Goal: Task Accomplishment & Management: Manage account settings

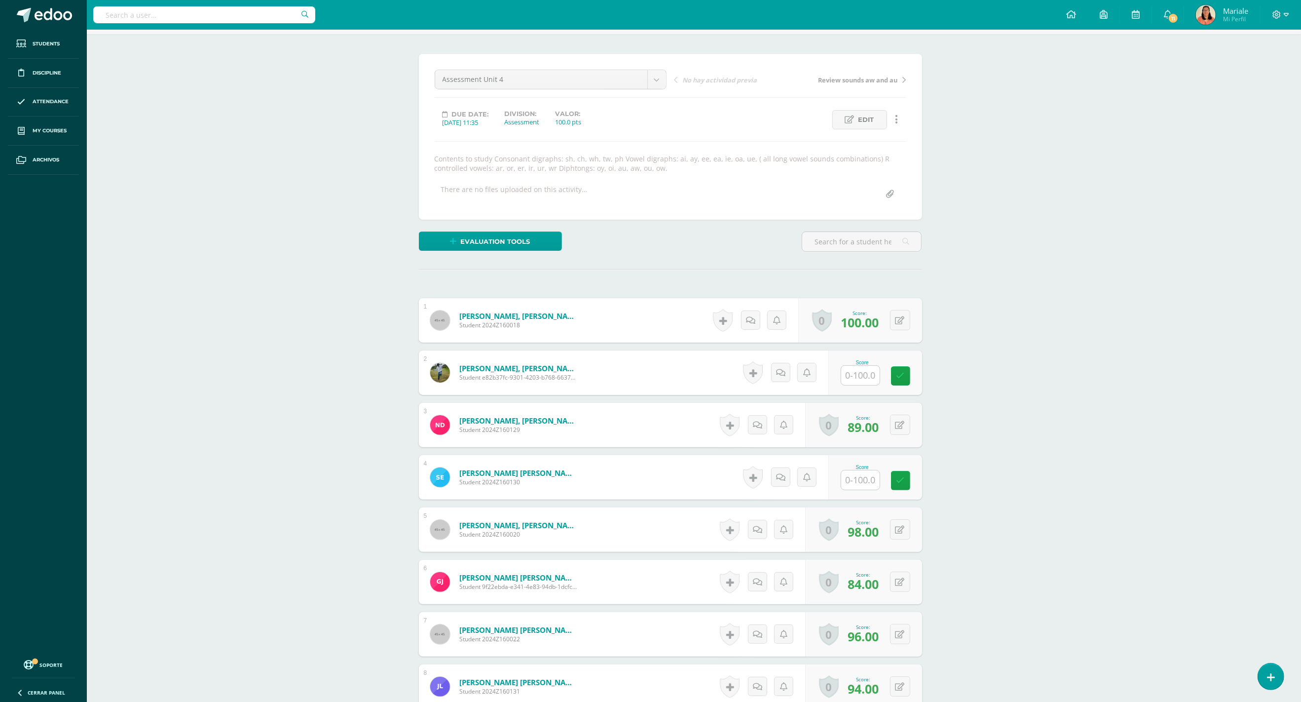
scroll to position [64, 24]
click at [859, 481] on input "text" at bounding box center [865, 480] width 39 height 20
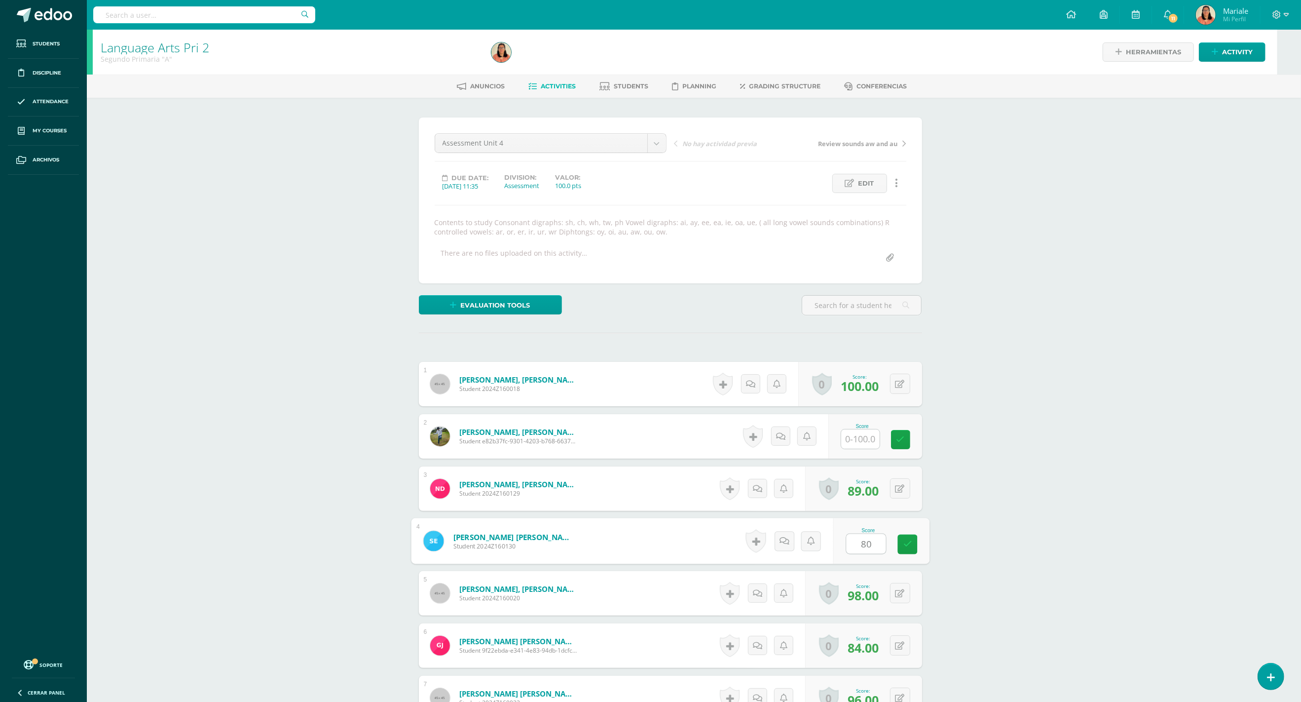
scroll to position [0, 24]
type input "8"
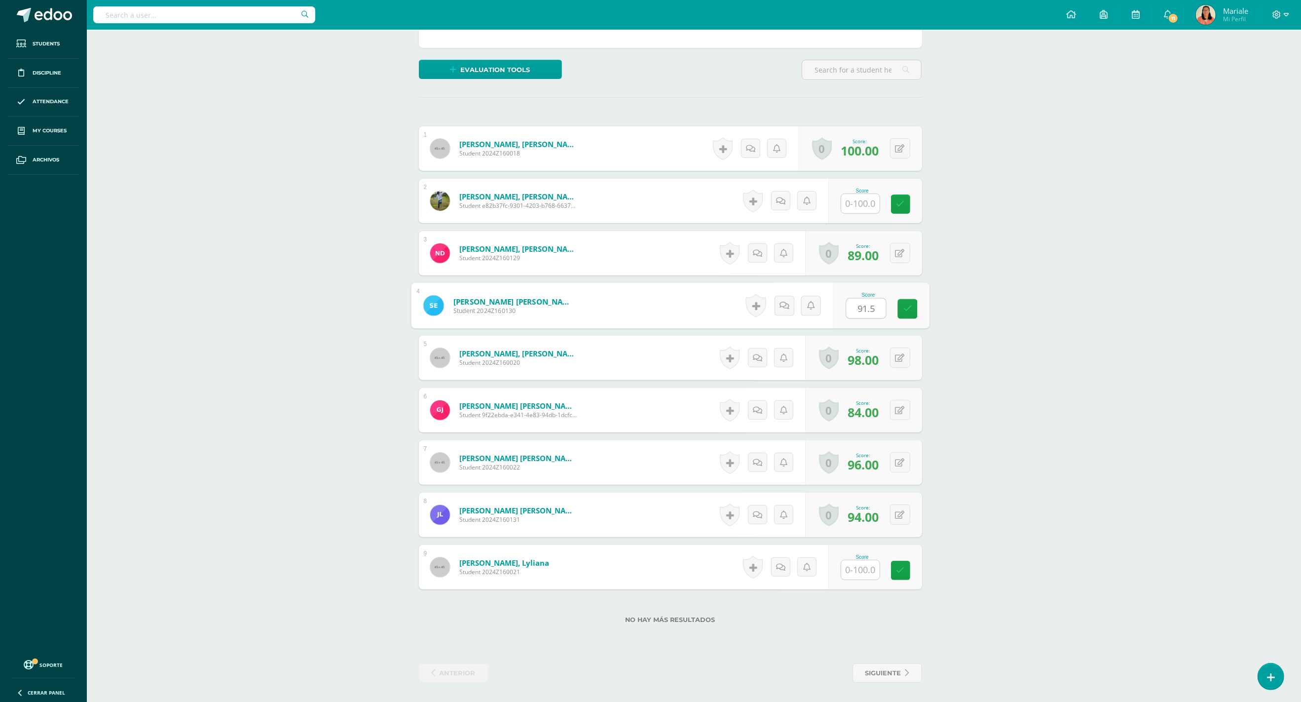
scroll to position [235, 24]
type input "91.5"
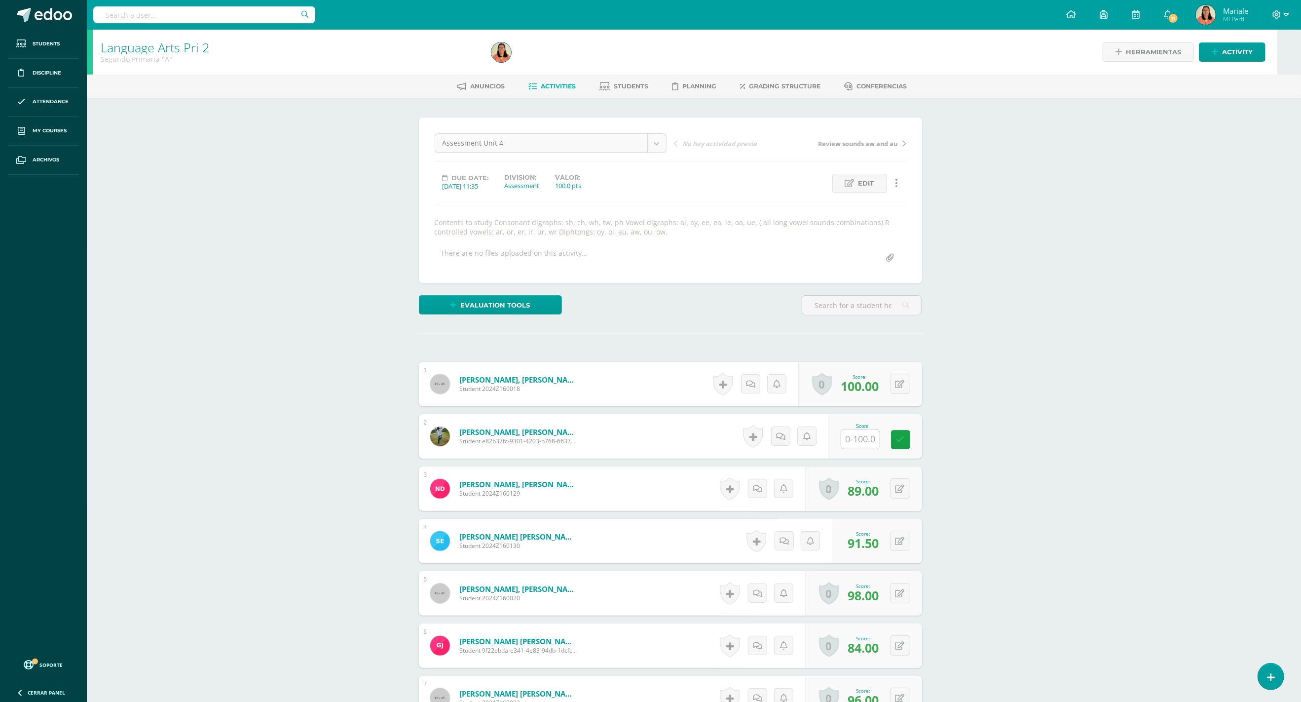
scroll to position [0, 24]
click at [563, 85] on span "Activities" at bounding box center [558, 85] width 35 height 7
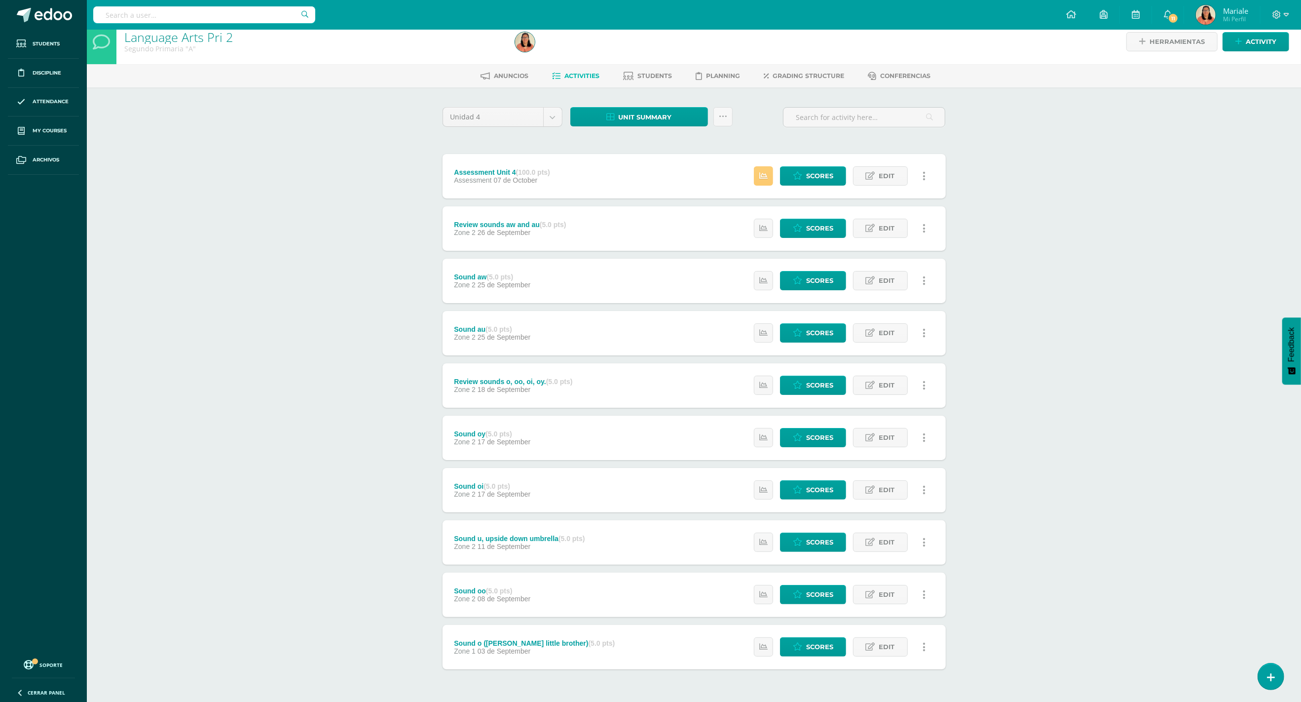
scroll to position [11, 0]
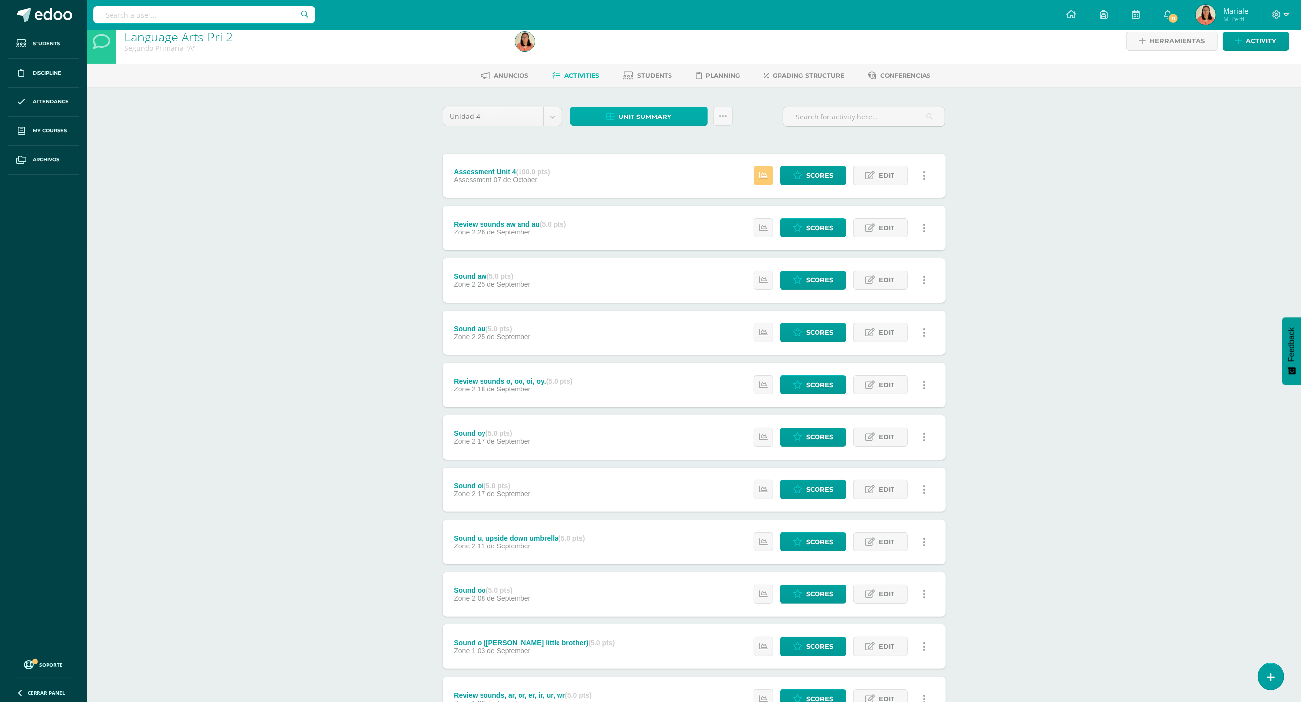
click at [657, 124] on span "Unit summary" at bounding box center [645, 117] width 53 height 18
click at [650, 52] on link "Download as HTML" at bounding box center [639, 51] width 94 height 15
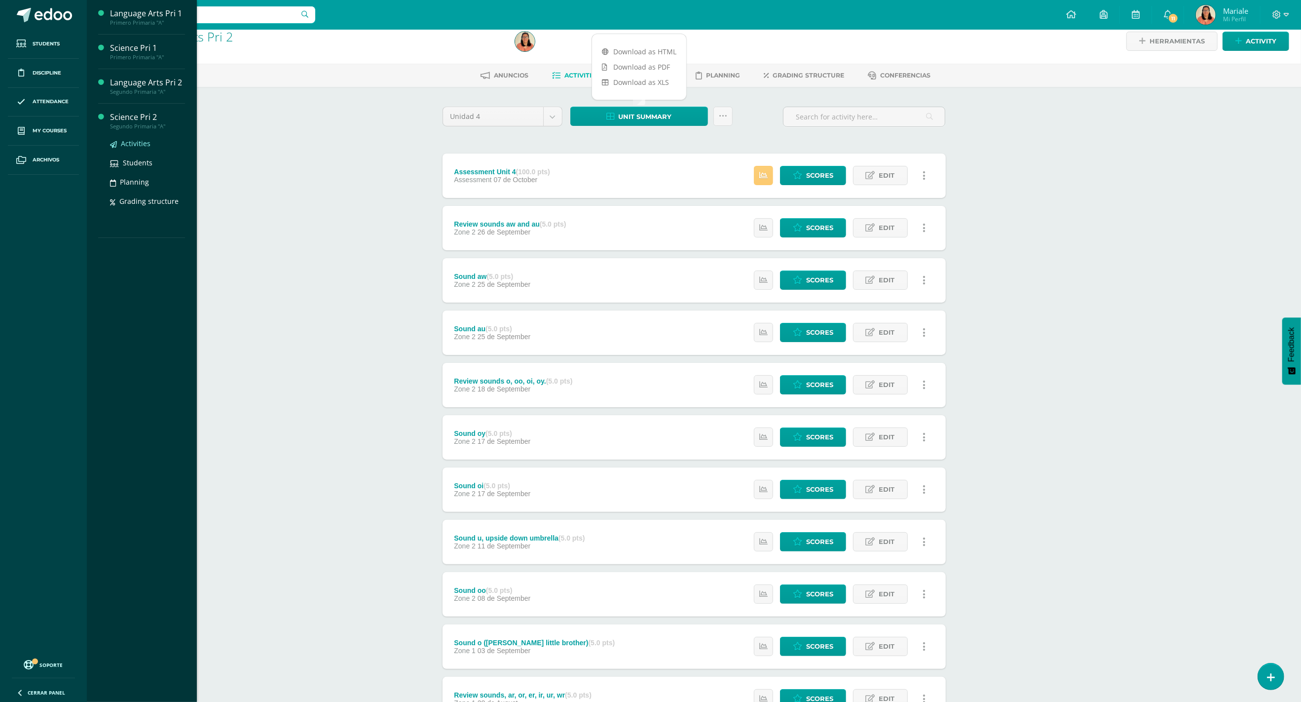
click at [136, 139] on span "Activities" at bounding box center [136, 143] width 30 height 9
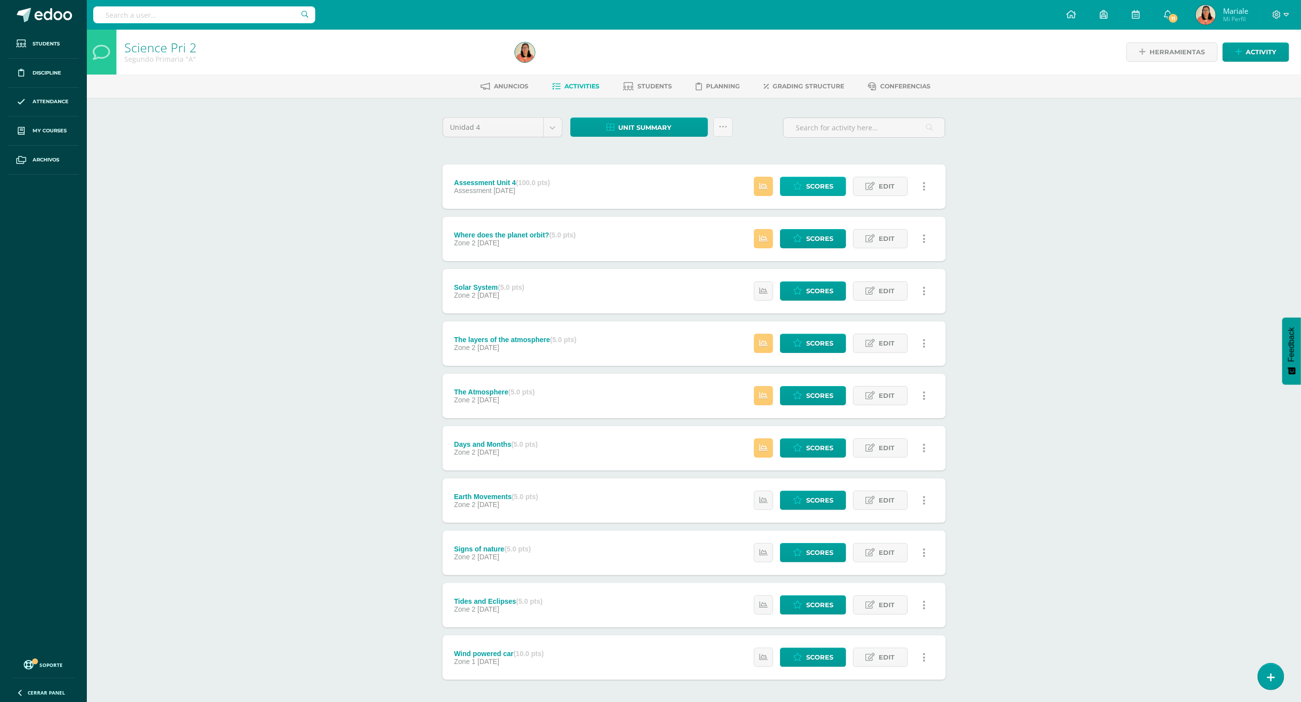
click at [807, 188] on span "Scores" at bounding box center [819, 186] width 27 height 18
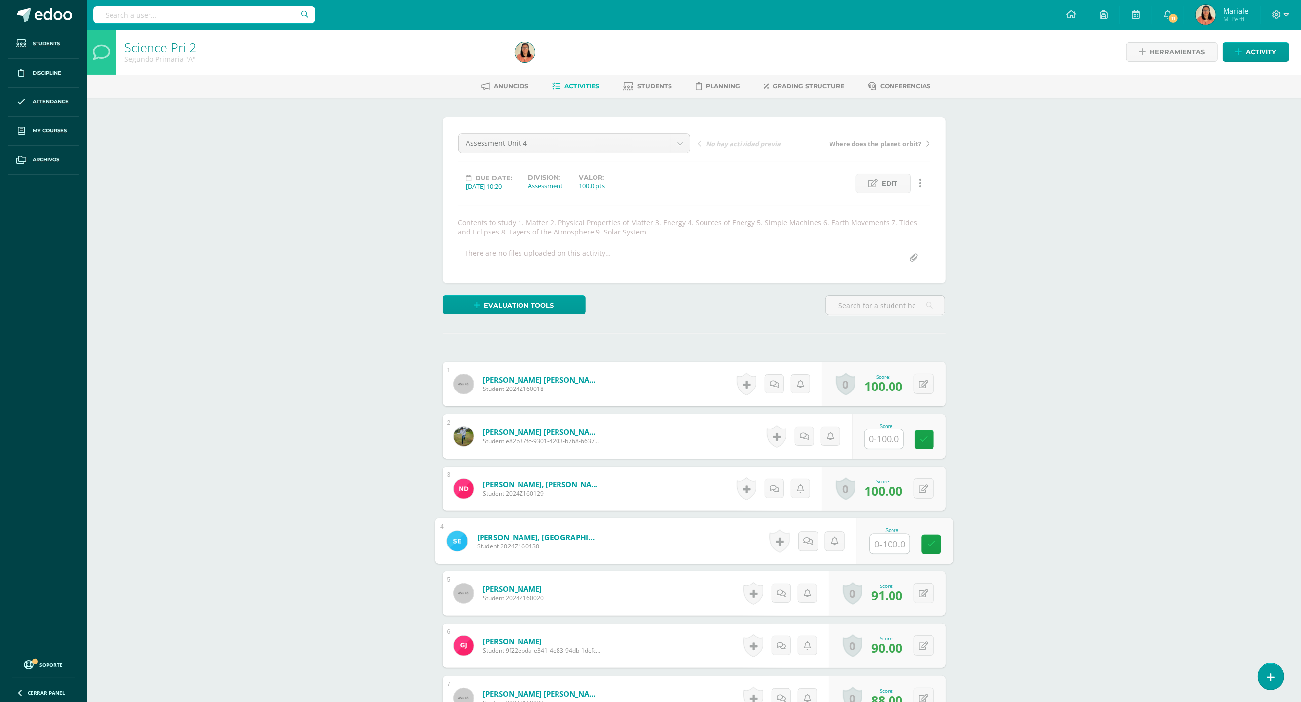
click at [876, 544] on input "text" at bounding box center [889, 544] width 39 height 20
type input "80'"
click at [587, 81] on link "Activities" at bounding box center [575, 86] width 47 height 16
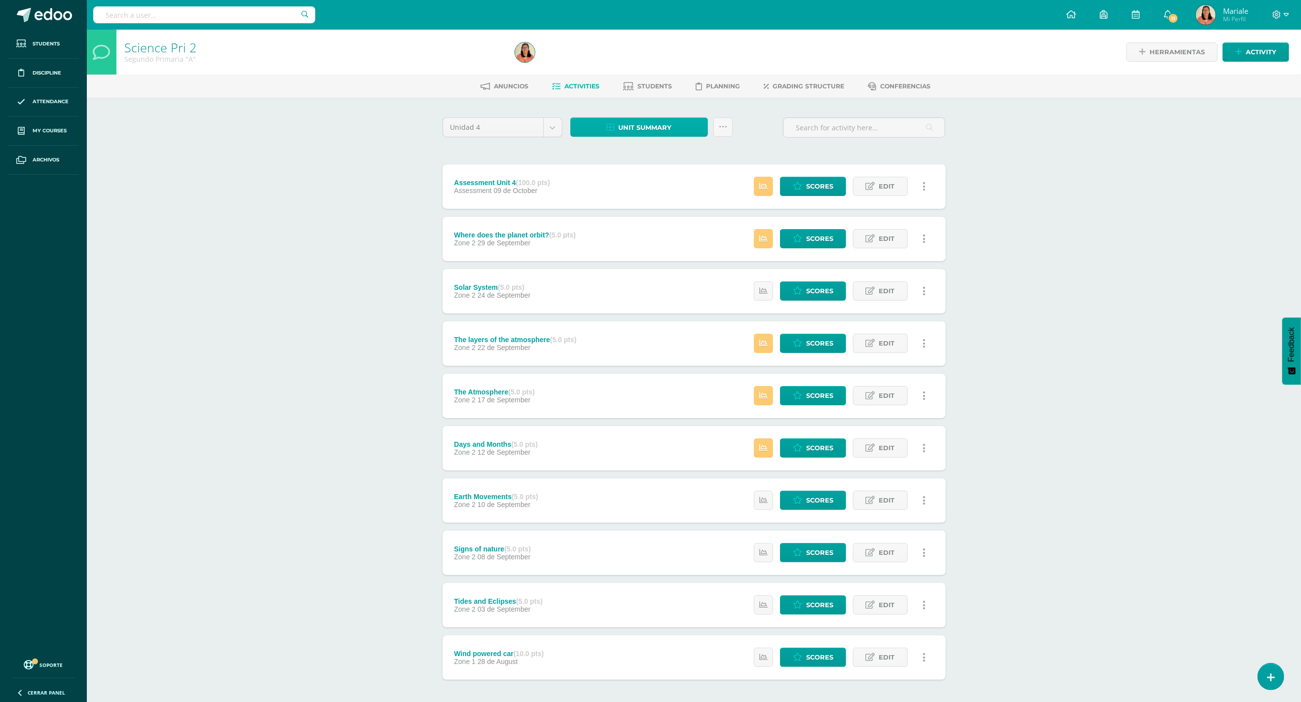
click at [664, 133] on span "Unit summary" at bounding box center [645, 127] width 53 height 18
click at [642, 66] on link "Download as HTML" at bounding box center [639, 62] width 94 height 15
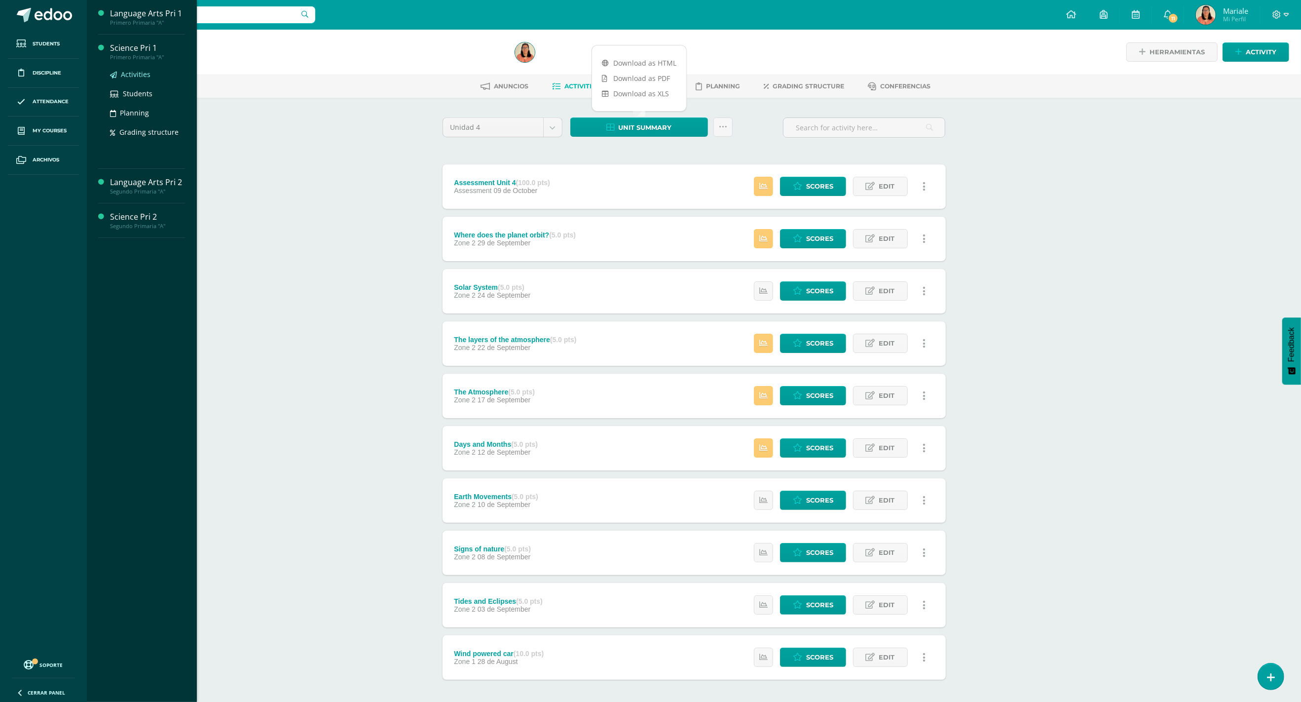
click at [131, 74] on span "Activities" at bounding box center [136, 74] width 30 height 9
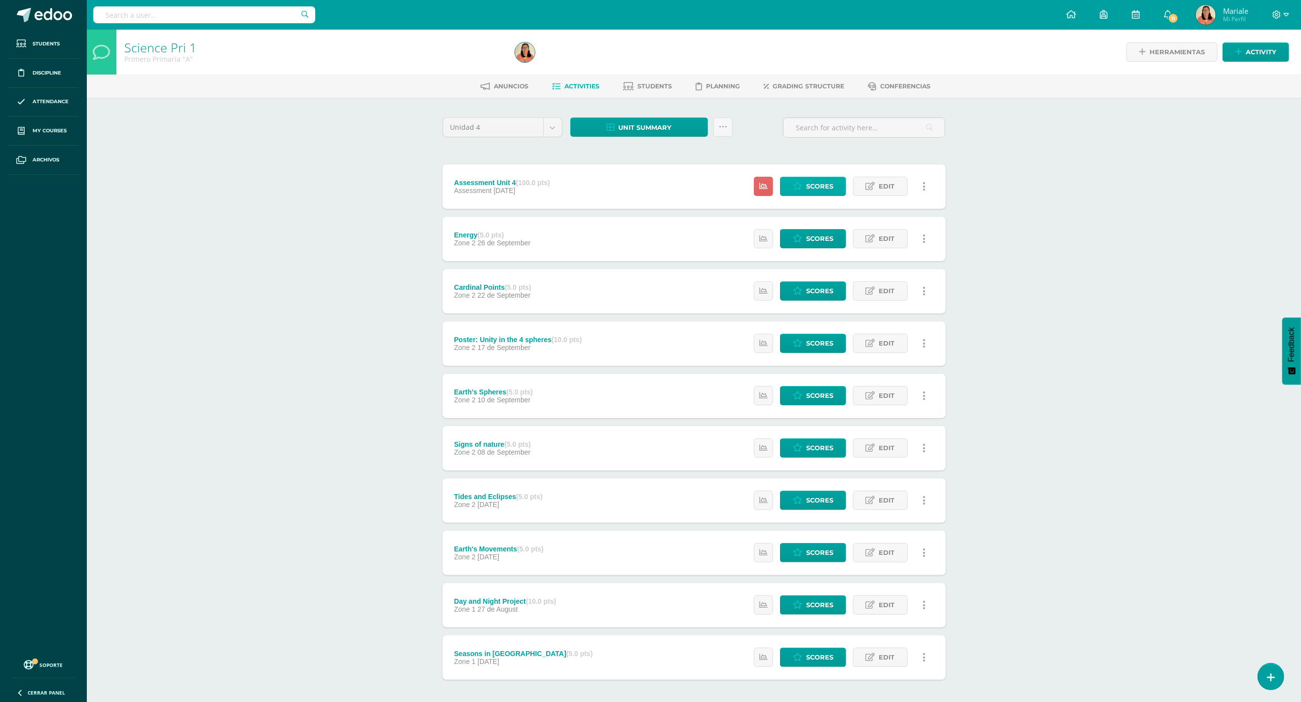
click at [801, 186] on icon at bounding box center [797, 186] width 9 height 8
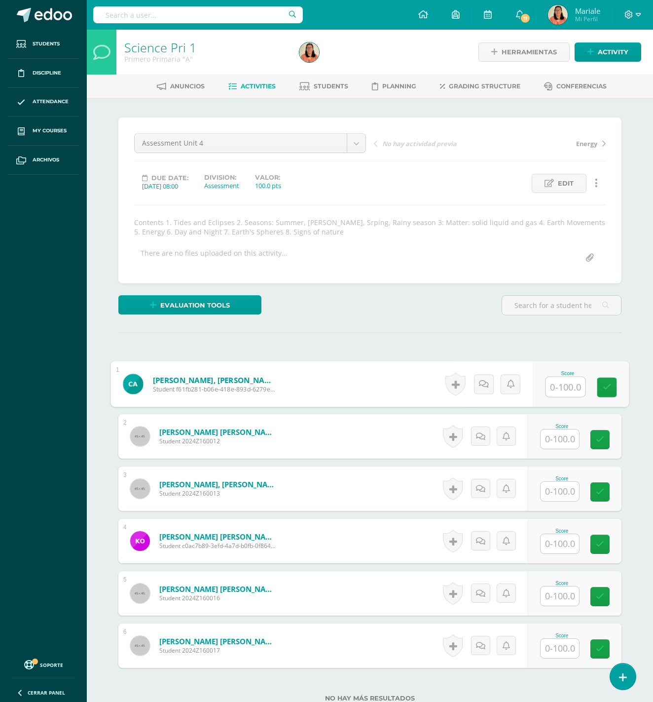
click at [565, 383] on input "text" at bounding box center [565, 387] width 39 height 20
type input "90"
type input "90.5"
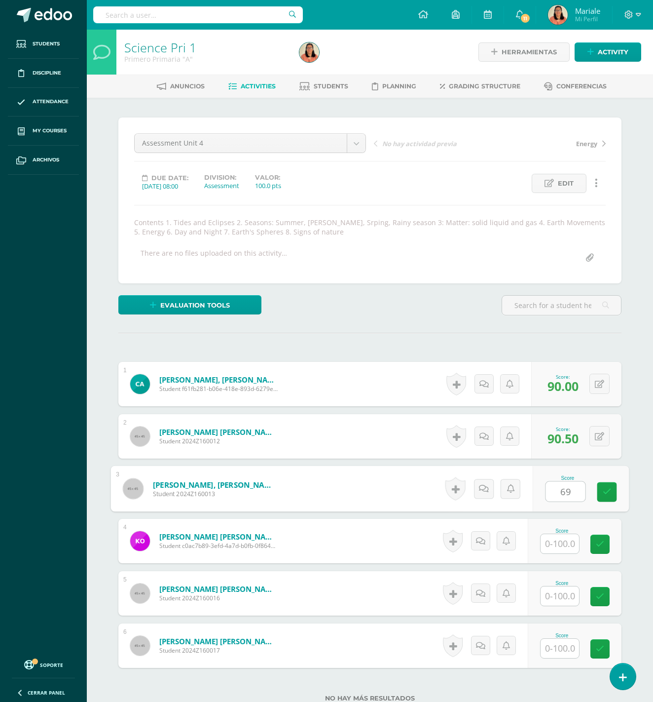
type input "69"
type input "81"
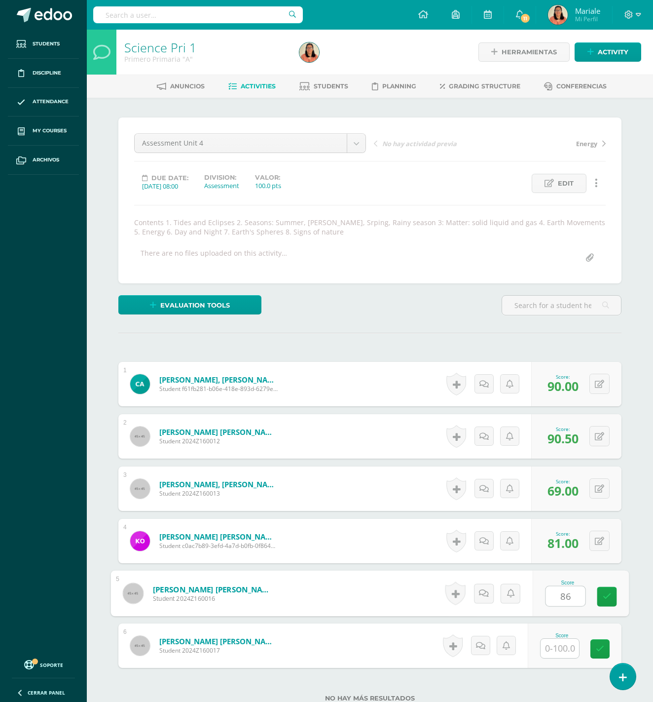
type input "86"
type input "60"
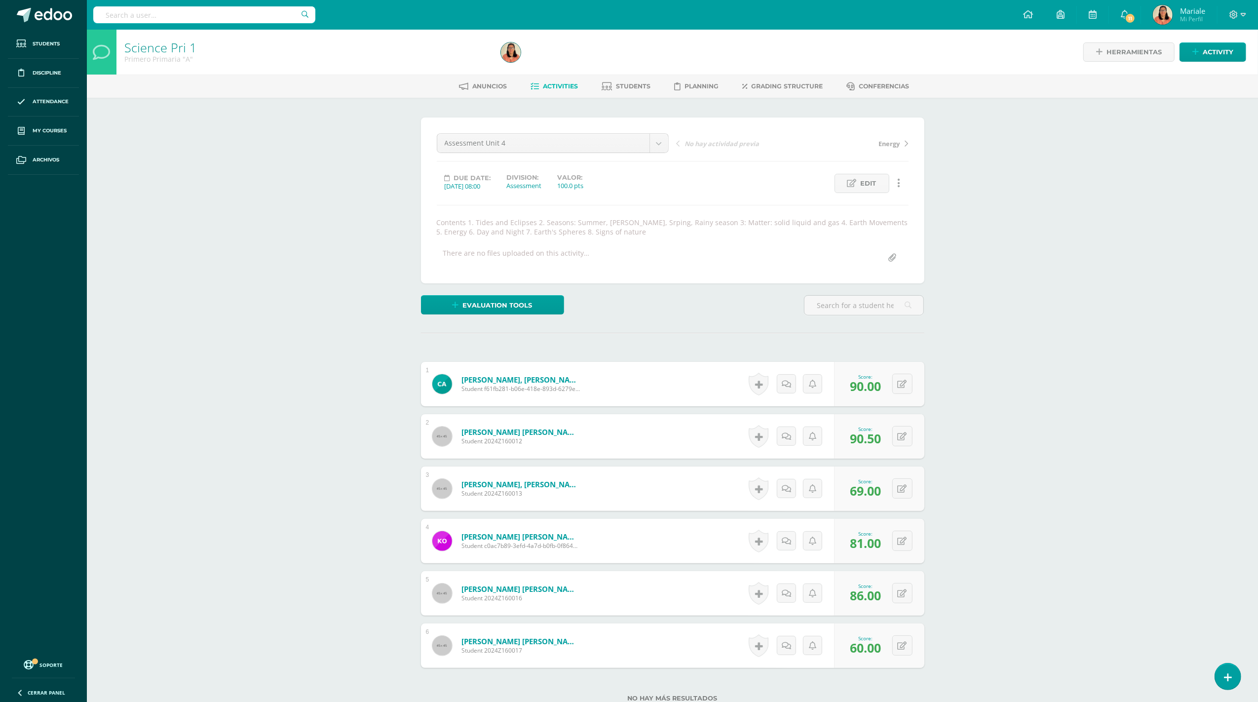
click at [562, 87] on span "Activities" at bounding box center [560, 85] width 35 height 7
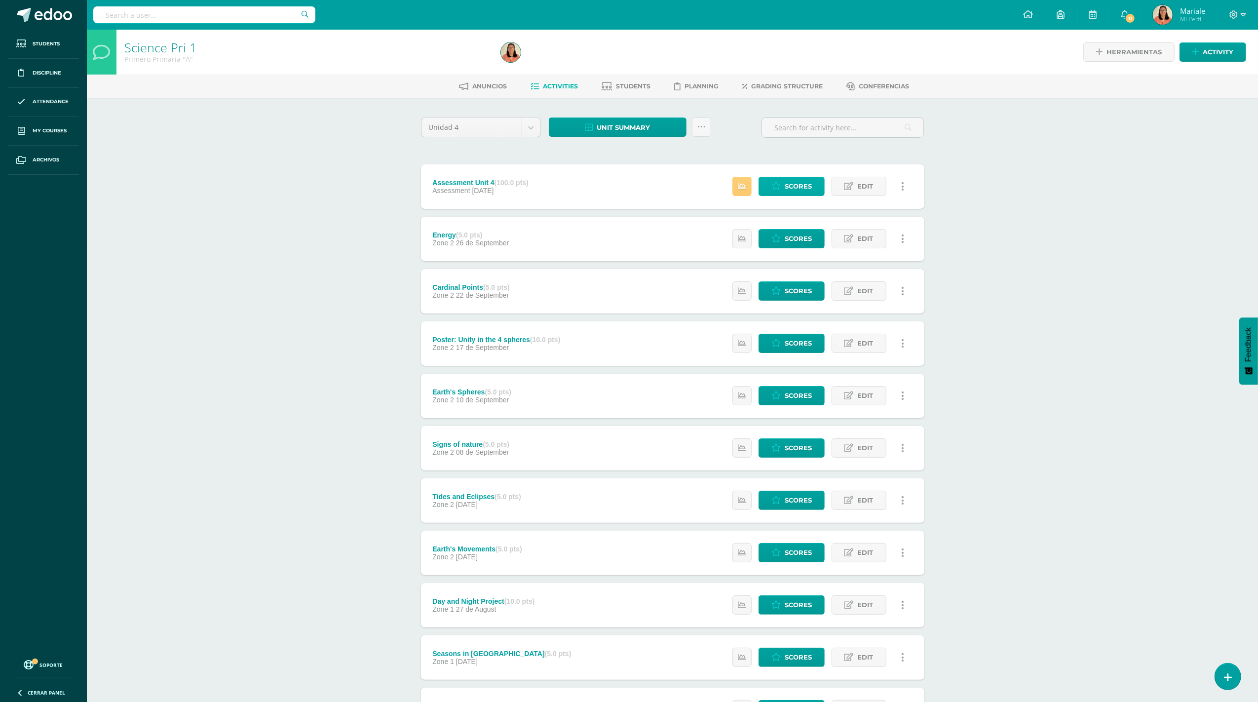
click at [786, 188] on span "Scores" at bounding box center [798, 186] width 27 height 18
click at [645, 127] on span "Unit summary" at bounding box center [623, 127] width 53 height 18
click at [614, 60] on link "Download as HTML" at bounding box center [618, 62] width 94 height 15
